Goal: Task Accomplishment & Management: Use online tool/utility

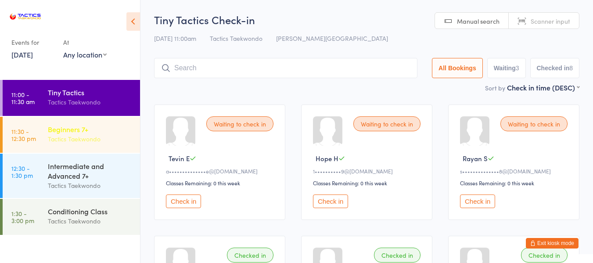
click at [102, 128] on div "Beginners 7+" at bounding box center [90, 129] width 85 height 10
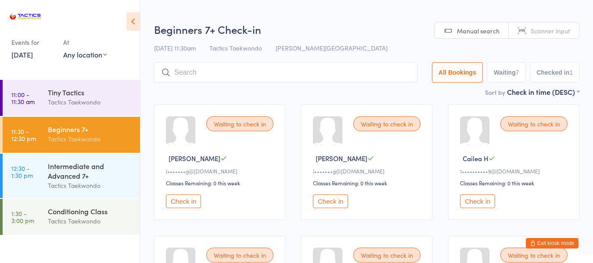
click at [193, 200] on button "Check in" at bounding box center [183, 201] width 35 height 14
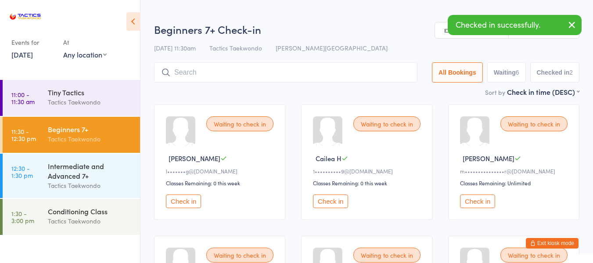
click at [193, 203] on button "Check in" at bounding box center [183, 201] width 35 height 14
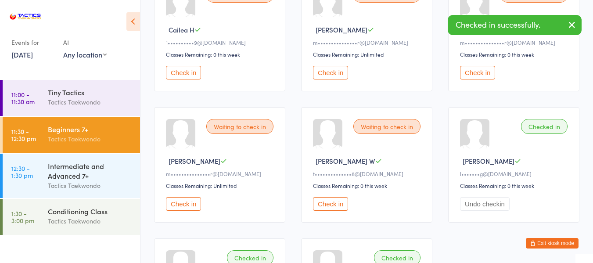
scroll to position [132, 0]
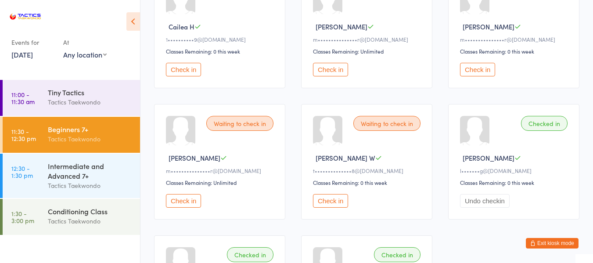
click at [342, 203] on button "Check in" at bounding box center [330, 201] width 35 height 14
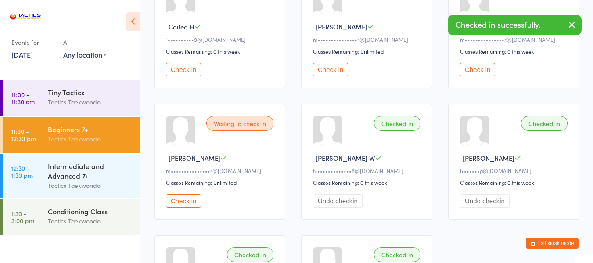
click at [32, 52] on link "13 Sep, 2025" at bounding box center [22, 55] width 22 height 10
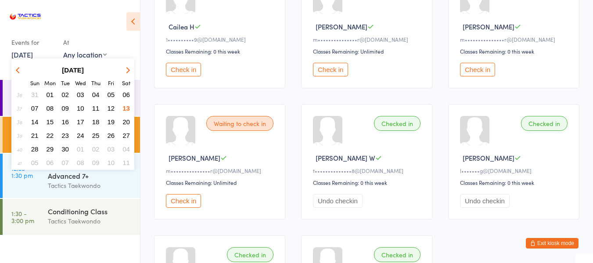
click at [97, 108] on span "11" at bounding box center [95, 107] width 7 height 7
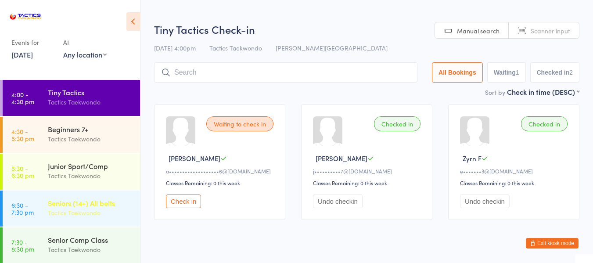
click at [84, 200] on div "Seniors (14+) All belts" at bounding box center [90, 203] width 85 height 10
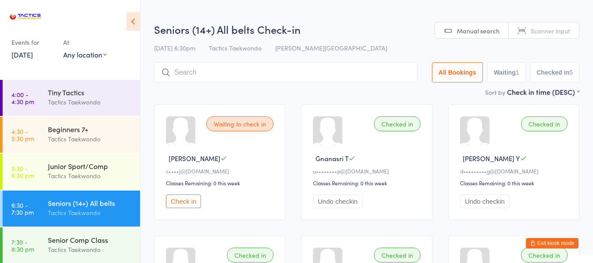
click at [180, 203] on button "Check in" at bounding box center [183, 201] width 35 height 14
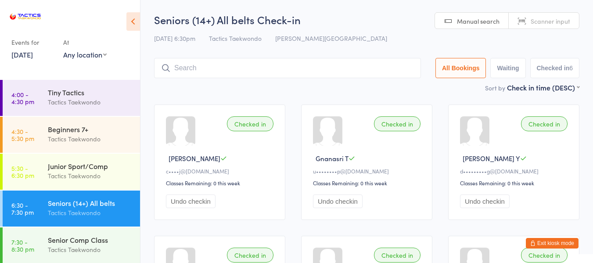
click at [33, 54] on link "11 Sep, 2025" at bounding box center [22, 55] width 22 height 10
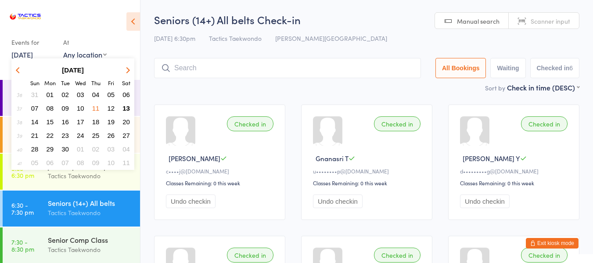
click at [128, 108] on span "13" at bounding box center [125, 107] width 7 height 7
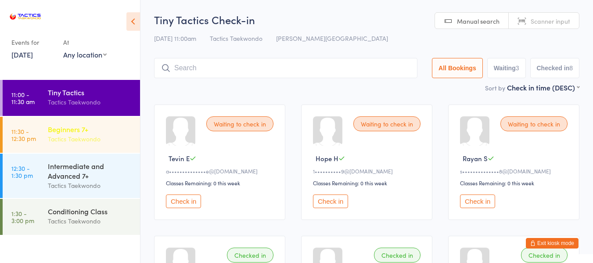
click at [70, 139] on div "Tactics Taekwondo" at bounding box center [90, 139] width 85 height 10
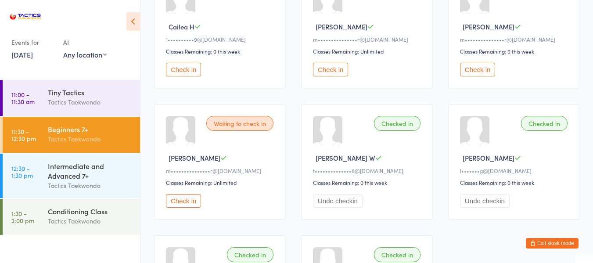
scroll to position [176, 0]
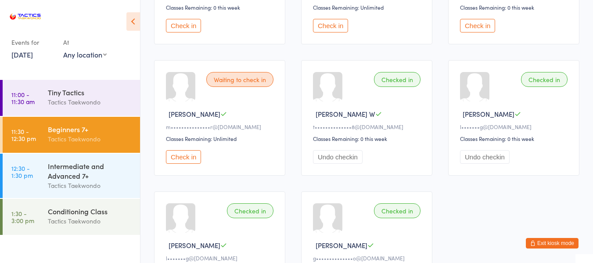
drag, startPoint x: 247, startPoint y: 166, endPoint x: 0, endPoint y: 283, distance: 273.8
drag, startPoint x: 0, startPoint y: 283, endPoint x: 142, endPoint y: 44, distance: 278.4
click at [142, 44] on ui-view "Beginners 7+ Check-in 13 Sep 11:30am Tactics Taekwondo Margary Dunn centre Manu…" at bounding box center [366, 76] width 452 height 478
click at [131, 167] on div "Intermediate and Advanced 7+" at bounding box center [90, 170] width 85 height 19
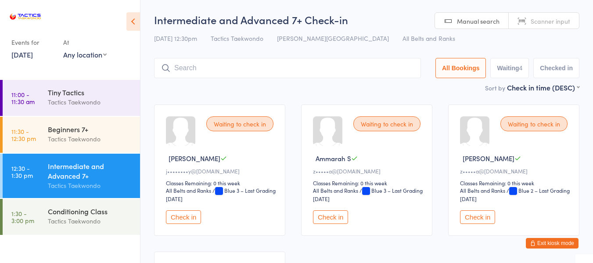
click at [220, 126] on div "Waiting to check in Sarah M j••••••••y@yahoo.com Classes Remaining: 0 this week…" at bounding box center [219, 169] width 131 height 131
click at [109, 205] on div "Conditioning Class Tactics Taekwondo" at bounding box center [94, 216] width 92 height 35
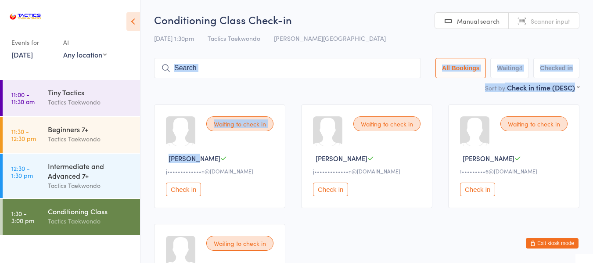
drag, startPoint x: 209, startPoint y: 158, endPoint x: 222, endPoint y: 68, distance: 90.5
click at [222, 68] on main "Conditioning Class Check-in 13 Sep 1:30pm Tactics Taekwondo Margary Dunn centre…" at bounding box center [366, 173] width 425 height 323
click at [222, 96] on main "Conditioning Class Check-in 13 Sep 1:30pm Tactics Taekwondo Margary Dunn centre…" at bounding box center [366, 173] width 425 height 323
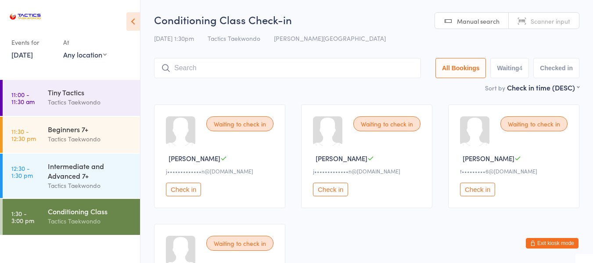
click at [552, 242] on button "Exit kiosk mode" at bounding box center [552, 243] width 53 height 11
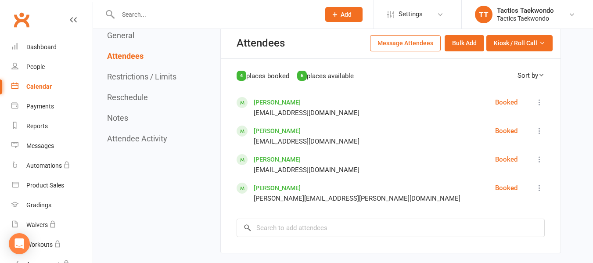
scroll to position [395, 0]
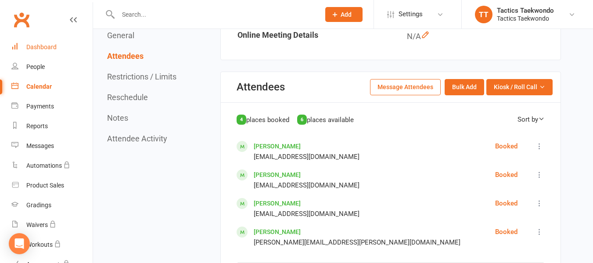
click at [47, 49] on div "Dashboard" at bounding box center [41, 46] width 30 height 7
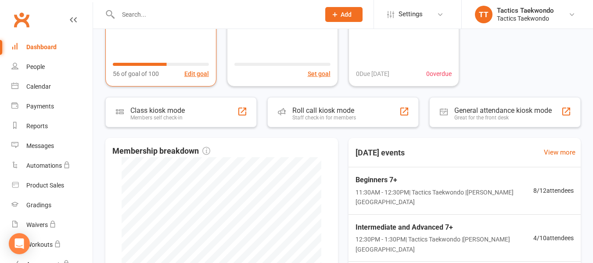
scroll to position [176, 0]
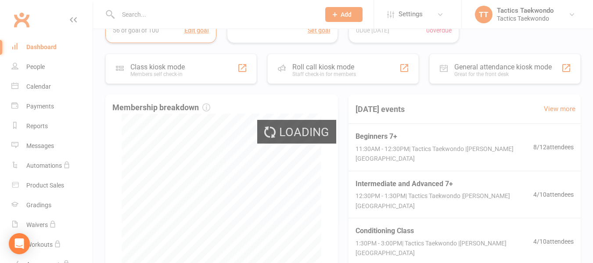
select select "100"
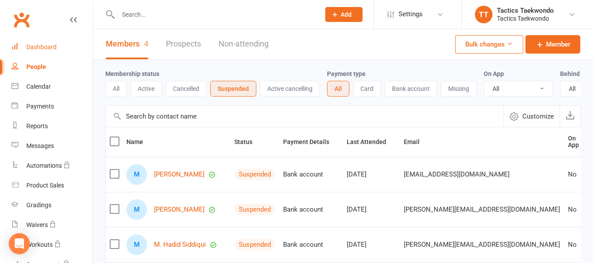
click at [59, 47] on link "Dashboard" at bounding box center [51, 47] width 81 height 20
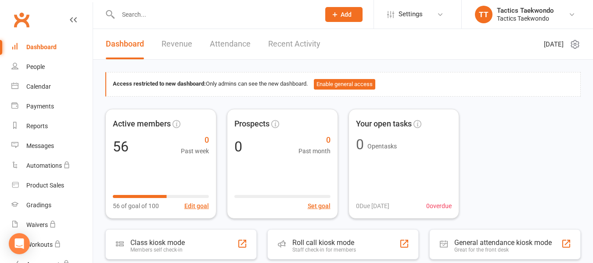
click at [154, 12] on input "text" at bounding box center [214, 14] width 198 height 12
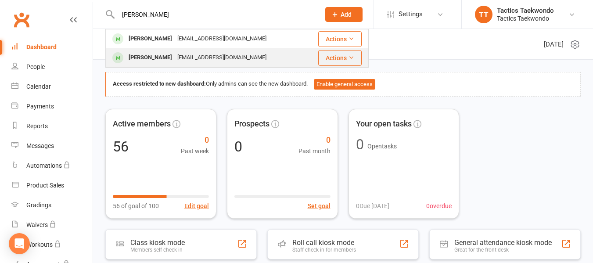
type input "[PERSON_NAME]"
click at [142, 57] on div "[PERSON_NAME]" at bounding box center [150, 57] width 49 height 13
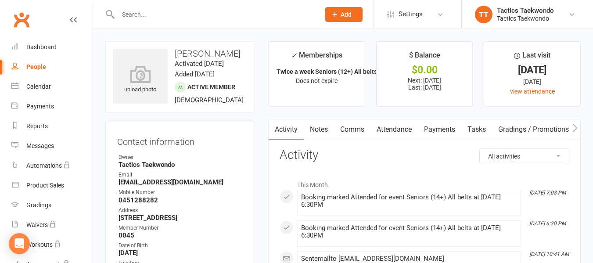
click at [437, 129] on link "Payments" at bounding box center [439, 129] width 43 height 20
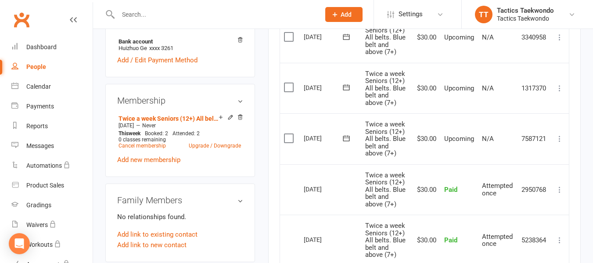
scroll to position [307, 0]
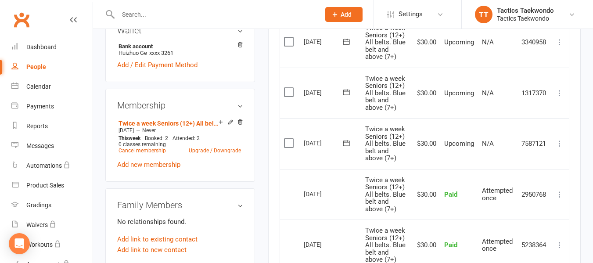
click at [559, 144] on icon at bounding box center [559, 143] width 9 height 9
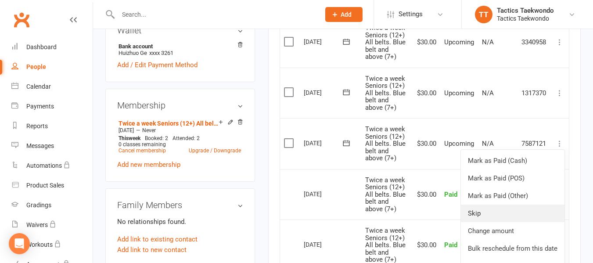
click at [512, 210] on link "Skip" at bounding box center [513, 213] width 104 height 18
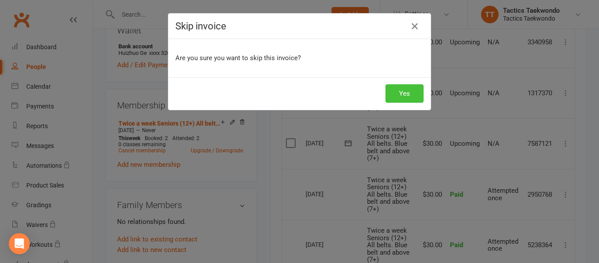
click at [396, 97] on button "Yes" at bounding box center [405, 93] width 38 height 18
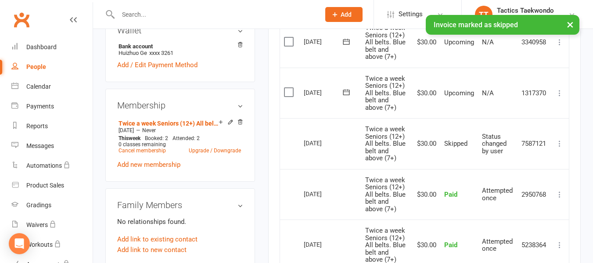
click at [190, 13] on input "text" at bounding box center [214, 14] width 198 height 12
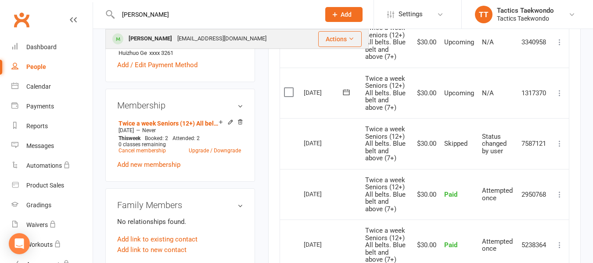
type input "[PERSON_NAME]"
click at [156, 40] on div "[PERSON_NAME]" at bounding box center [150, 38] width 49 height 13
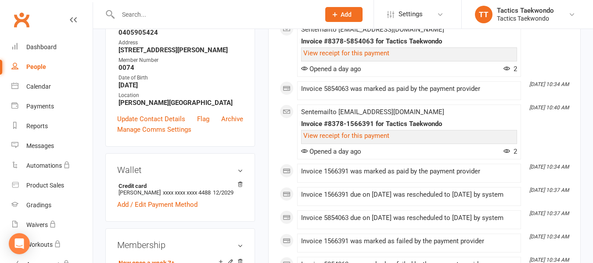
scroll to position [176, 0]
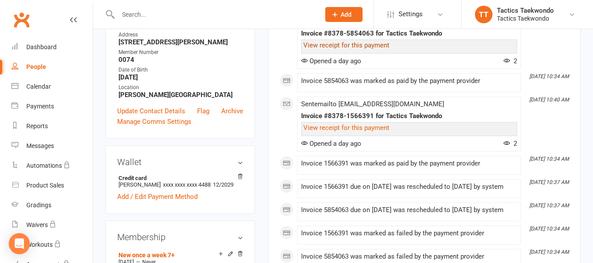
click at [376, 47] on link "View receipt for this payment" at bounding box center [346, 45] width 86 height 8
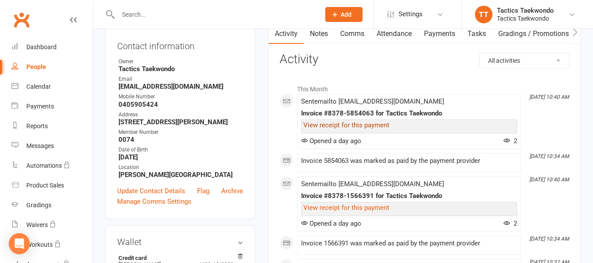
scroll to position [0, 0]
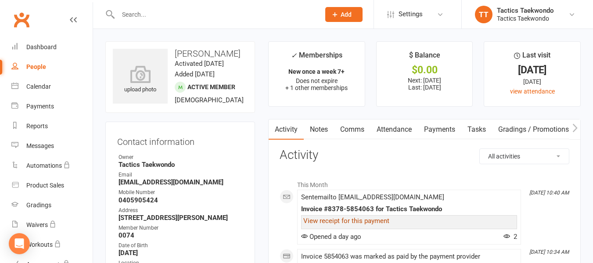
click at [438, 131] on link "Payments" at bounding box center [439, 129] width 43 height 20
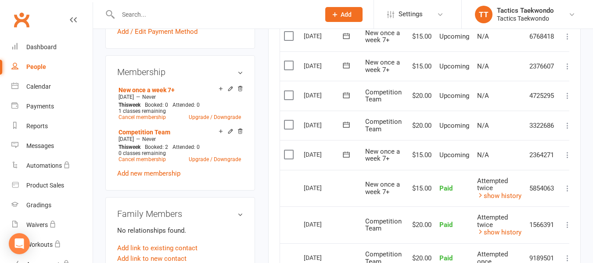
scroll to position [351, 0]
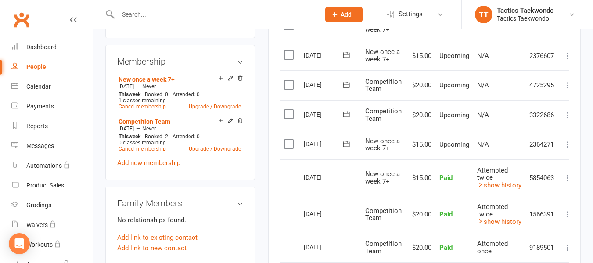
click at [569, 145] on div "Activity Notes Comms Attendance Payments Tasks Gradings / Promotions Mobile App…" at bounding box center [424, 136] width 312 height 736
click at [569, 144] on icon at bounding box center [567, 144] width 9 height 9
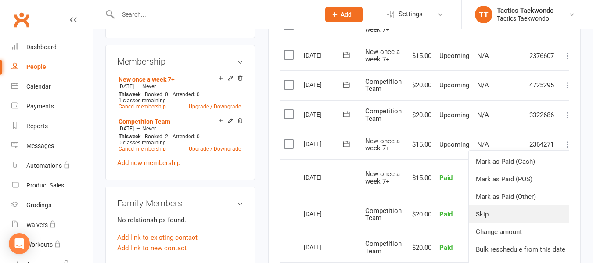
click at [500, 214] on link "Skip" at bounding box center [521, 214] width 104 height 18
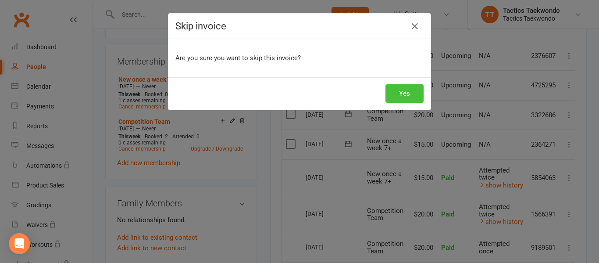
click at [398, 91] on button "Yes" at bounding box center [405, 93] width 38 height 18
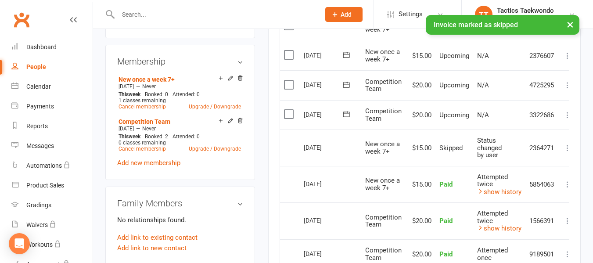
click at [567, 115] on icon at bounding box center [567, 115] width 9 height 9
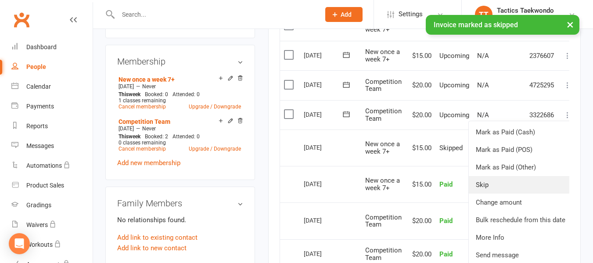
click at [533, 180] on link "Skip" at bounding box center [521, 185] width 104 height 18
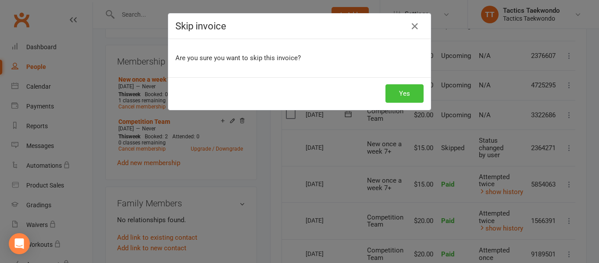
click at [415, 94] on button "Yes" at bounding box center [405, 93] width 38 height 18
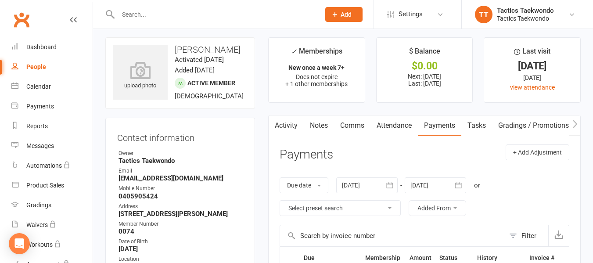
scroll to position [0, 0]
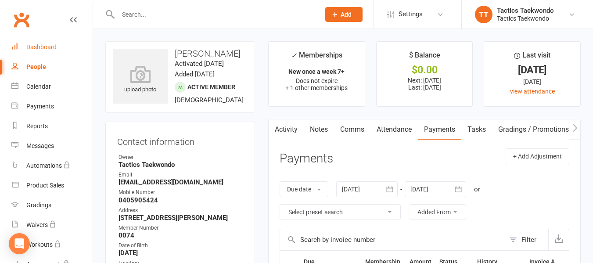
click at [36, 48] on div "Dashboard" at bounding box center [41, 46] width 30 height 7
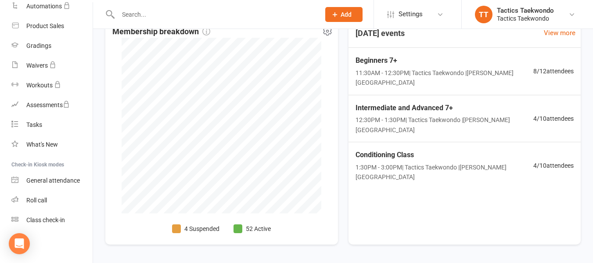
scroll to position [263, 0]
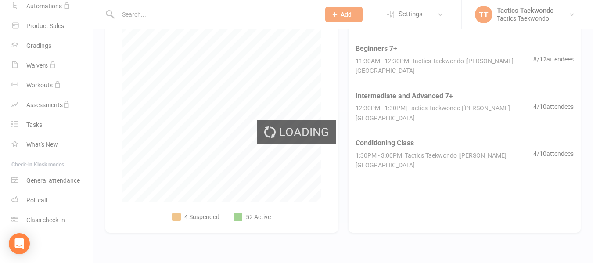
select select "100"
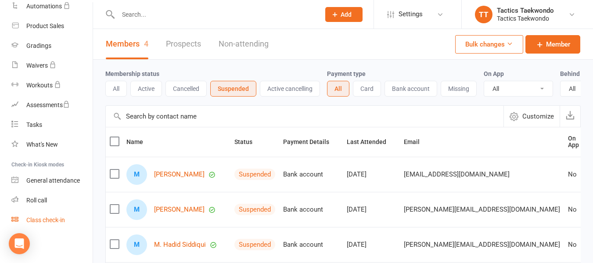
click at [44, 217] on div "Class check-in" at bounding box center [45, 219] width 39 height 7
